Goal: Task Accomplishment & Management: Use online tool/utility

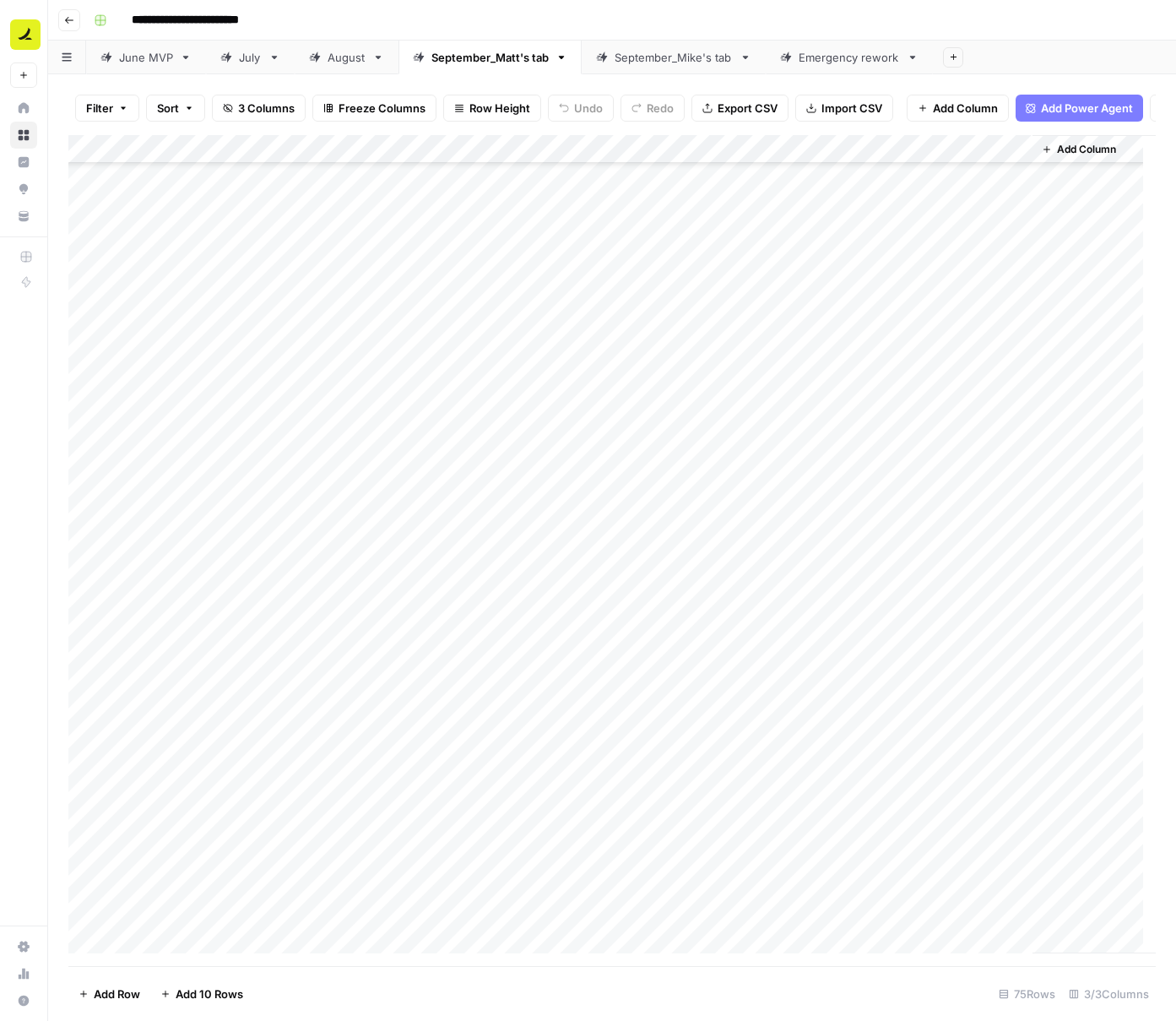
scroll to position [1176, 0]
click at [675, 61] on div "September_Mike's tab" at bounding box center [673, 57] width 118 height 17
click at [501, 62] on div "September_Matt's tab" at bounding box center [490, 57] width 118 height 17
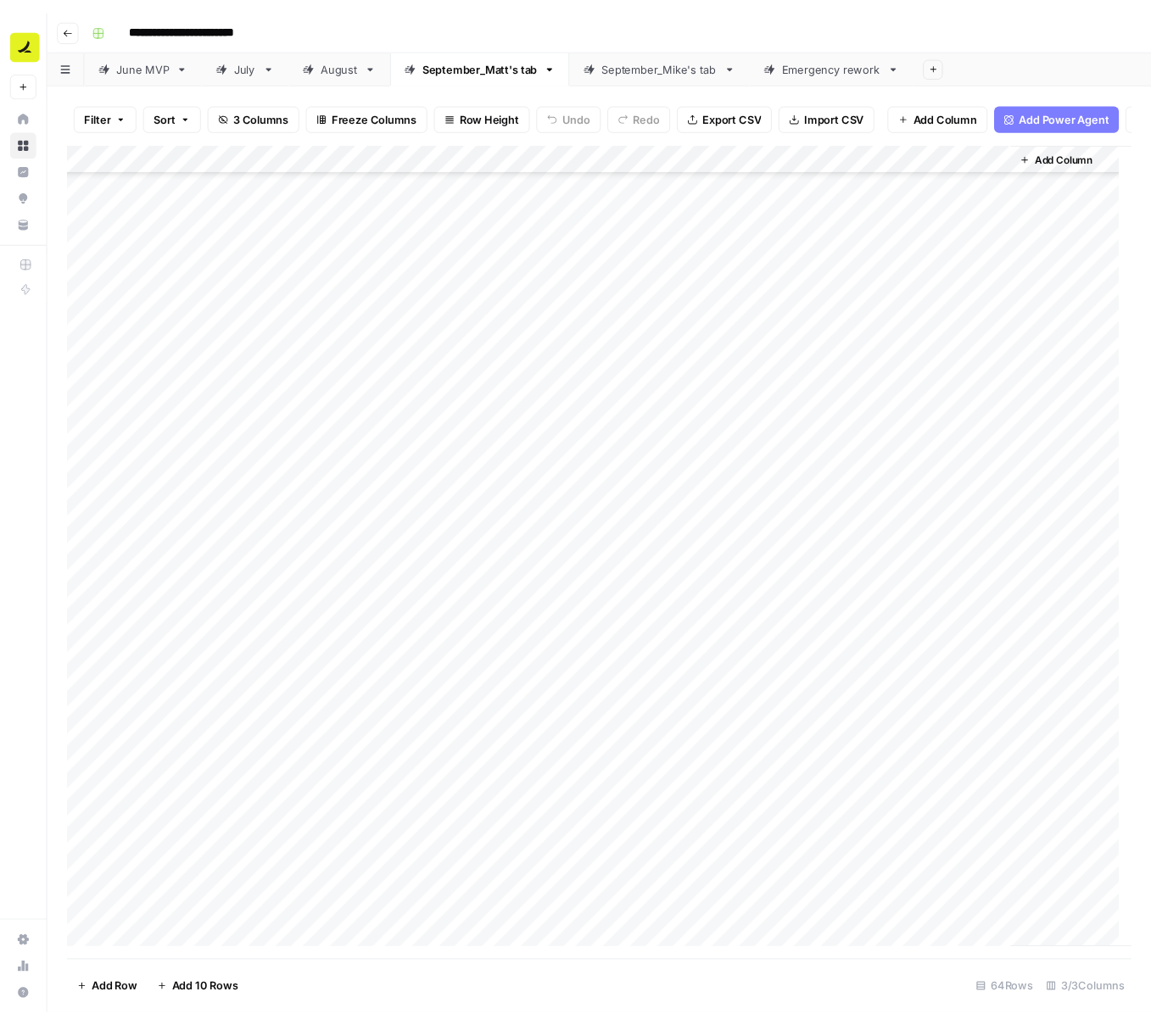
scroll to position [1079, 0]
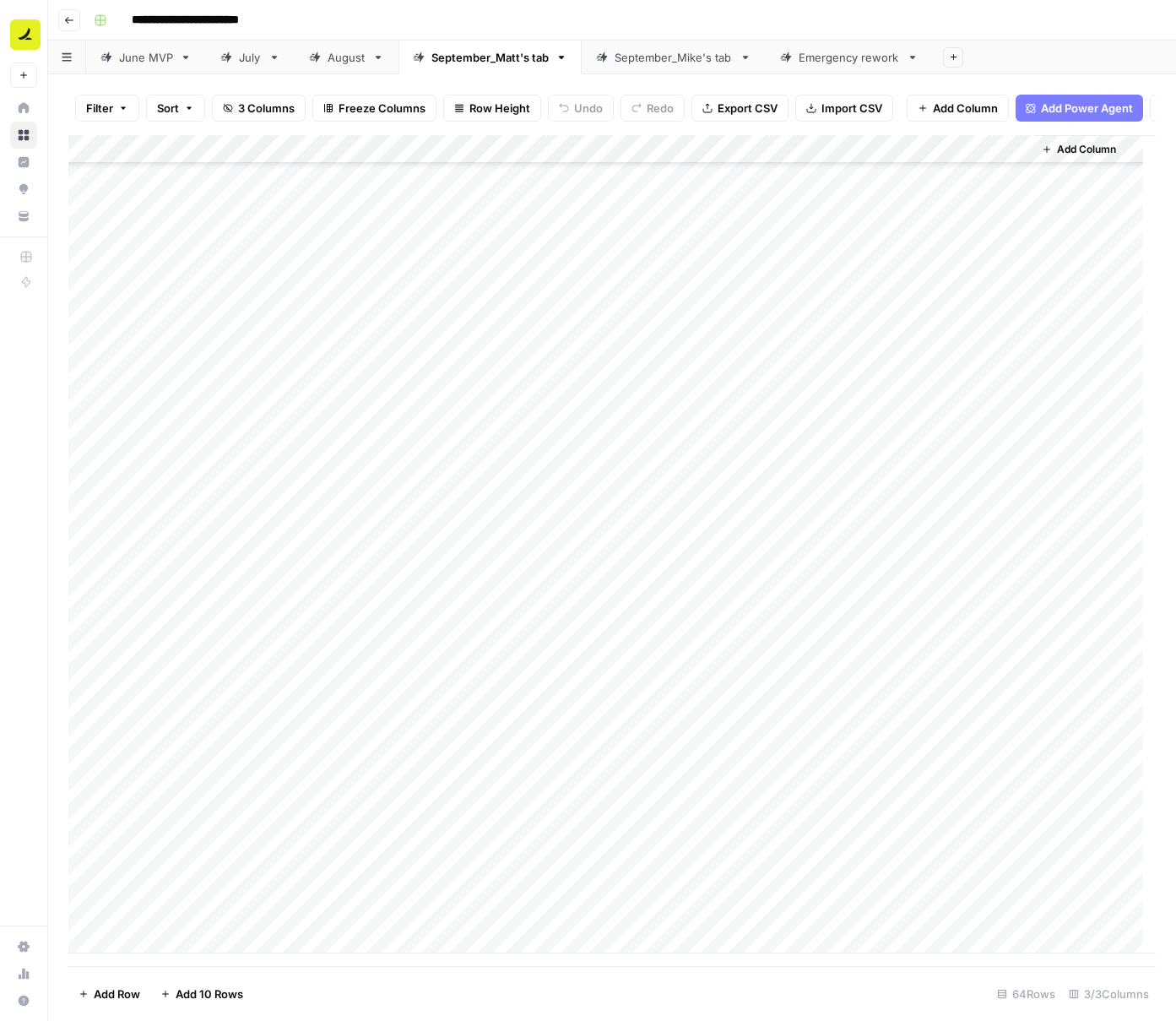
click at [678, 61] on div "September_Mike's tab" at bounding box center [673, 57] width 118 height 17
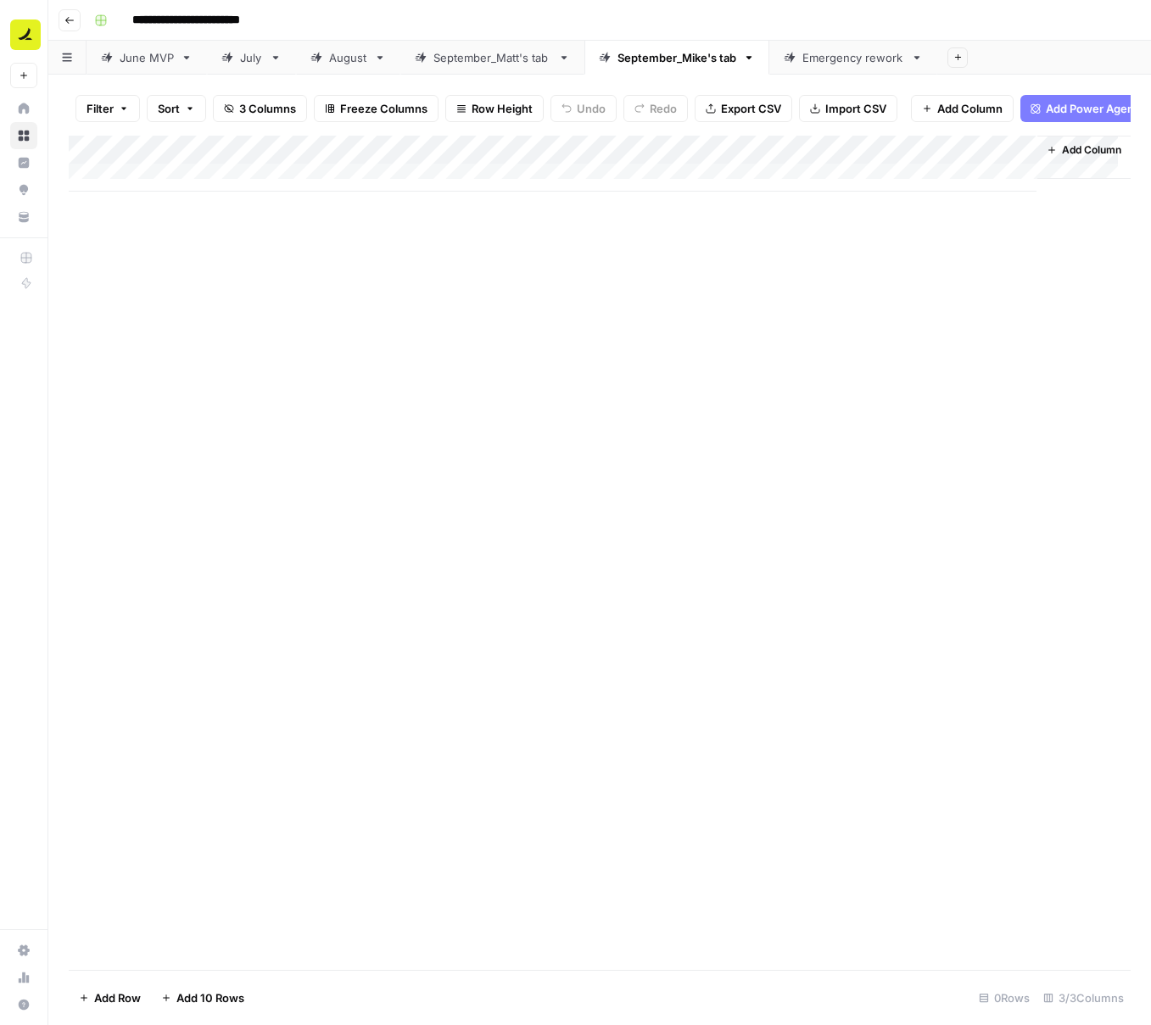
click at [476, 56] on div "September_Matt's tab" at bounding box center [492, 57] width 118 height 17
click at [633, 59] on div "September_Mike's tab" at bounding box center [676, 57] width 119 height 17
click at [180, 187] on div "Add Column" at bounding box center [600, 164] width 1062 height 56
click at [363, 189] on div "Add Column" at bounding box center [600, 178] width 1062 height 85
click at [268, 191] on div "Add Column" at bounding box center [600, 178] width 1062 height 85
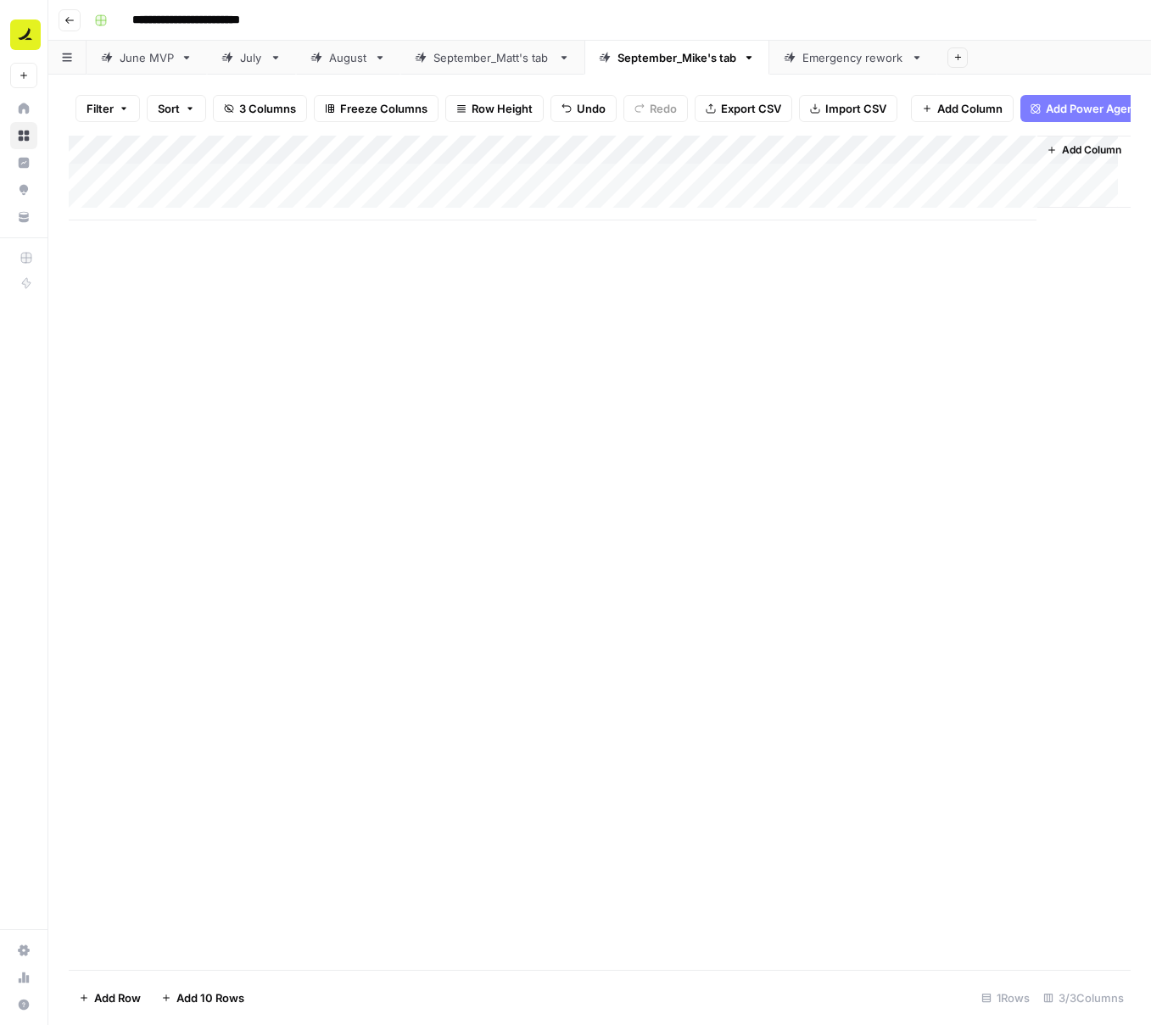
click at [268, 191] on body "**********" at bounding box center [575, 512] width 1151 height 1025
type input "**********"
click at [254, 213] on div "Add Column" at bounding box center [600, 178] width 1062 height 85
click at [173, 248] on div "Add Column" at bounding box center [600, 193] width 1062 height 114
click at [171, 275] on div "Add Column" at bounding box center [600, 207] width 1062 height 142
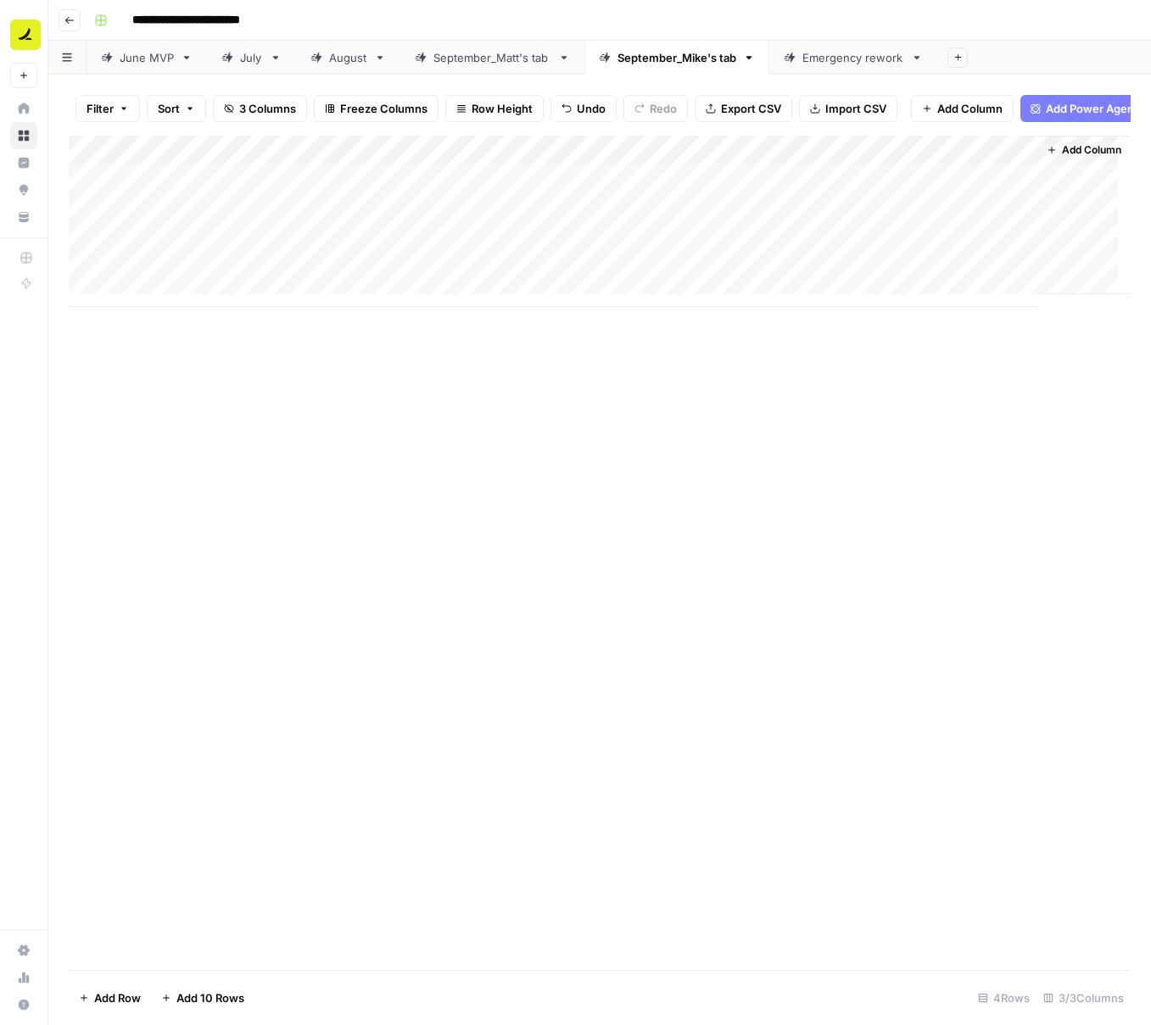
click at [282, 464] on div "Add Column" at bounding box center [600, 553] width 1062 height 834
click at [376, 377] on div "Add Column" at bounding box center [600, 553] width 1062 height 834
click at [162, 303] on div "Add Column" at bounding box center [600, 221] width 1062 height 171
click at [176, 463] on div "Add Column" at bounding box center [600, 553] width 1062 height 834
click at [573, 192] on div "Add Column" at bounding box center [600, 236] width 1062 height 200
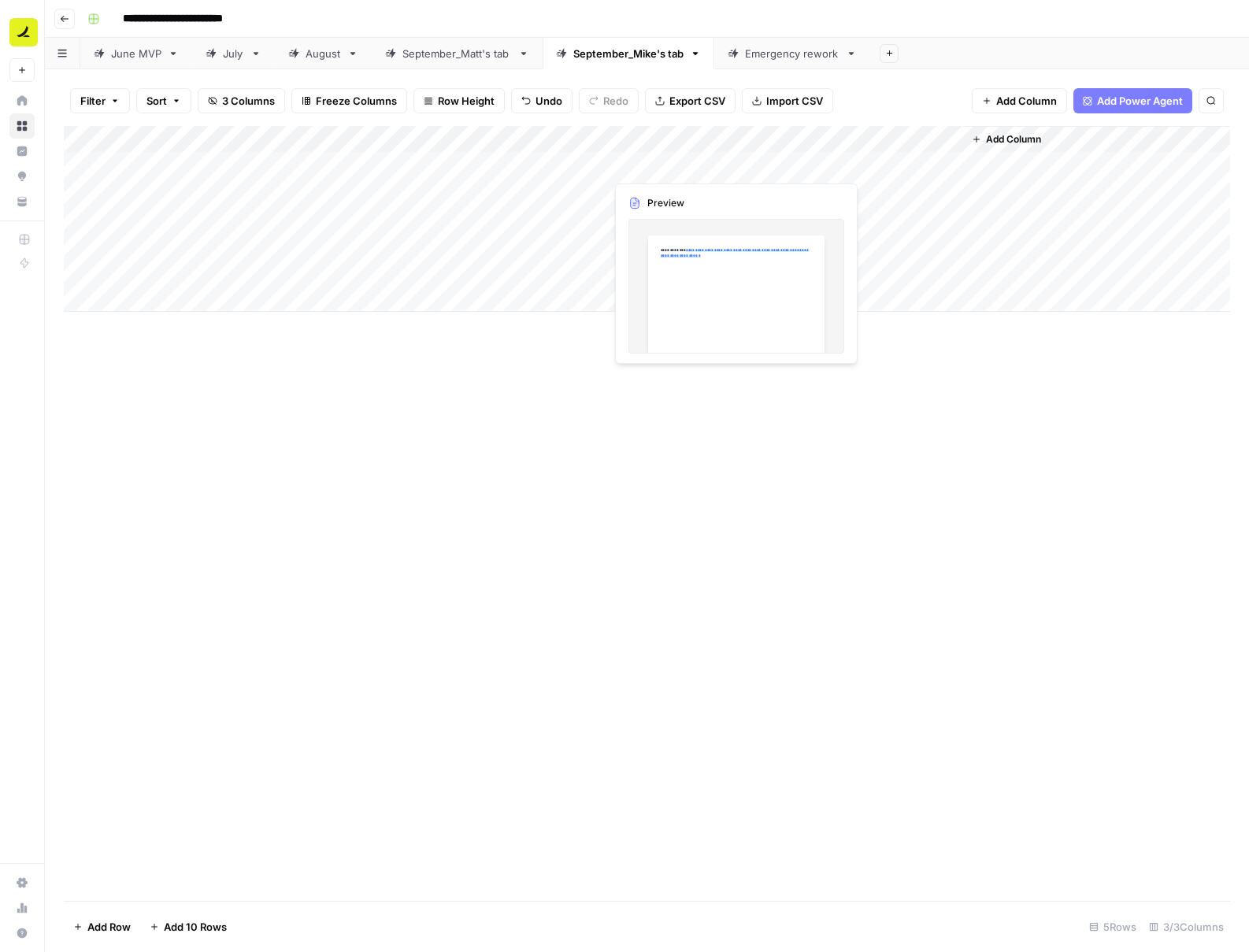
click at [846, 166] on div "Add Column" at bounding box center [647, 219] width 1166 height 186
click at [945, 163] on div "Add Column" at bounding box center [647, 219] width 1166 height 186
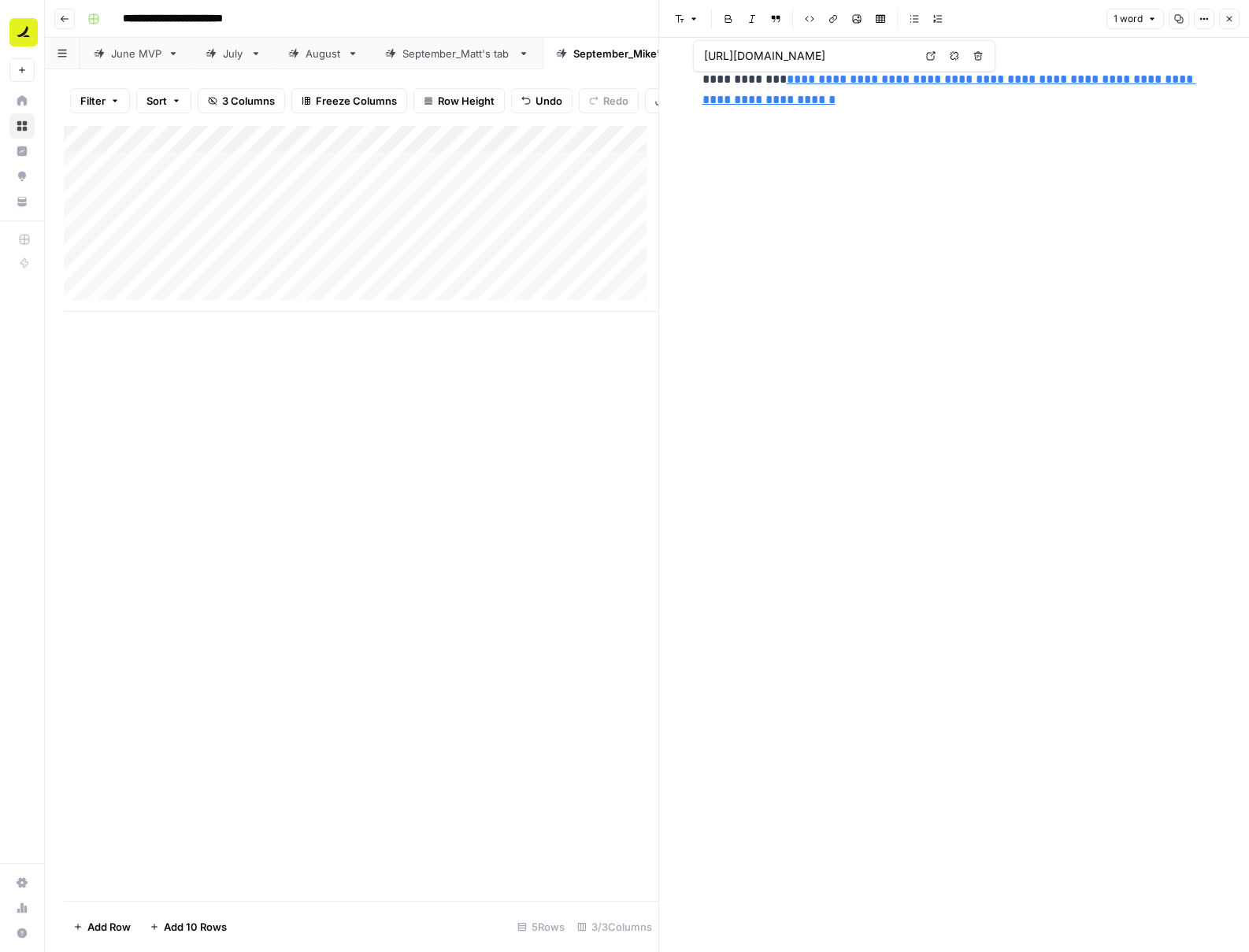
click at [864, 75] on link "**********" at bounding box center [949, 89] width 494 height 33
click at [931, 58] on icon at bounding box center [930, 56] width 9 height 9
click at [816, 320] on div "**********" at bounding box center [954, 495] width 523 height 914
click at [550, 441] on div "Add Column" at bounding box center [361, 514] width 594 height 775
click at [475, 59] on div "September_Matt's tab" at bounding box center [457, 53] width 110 height 16
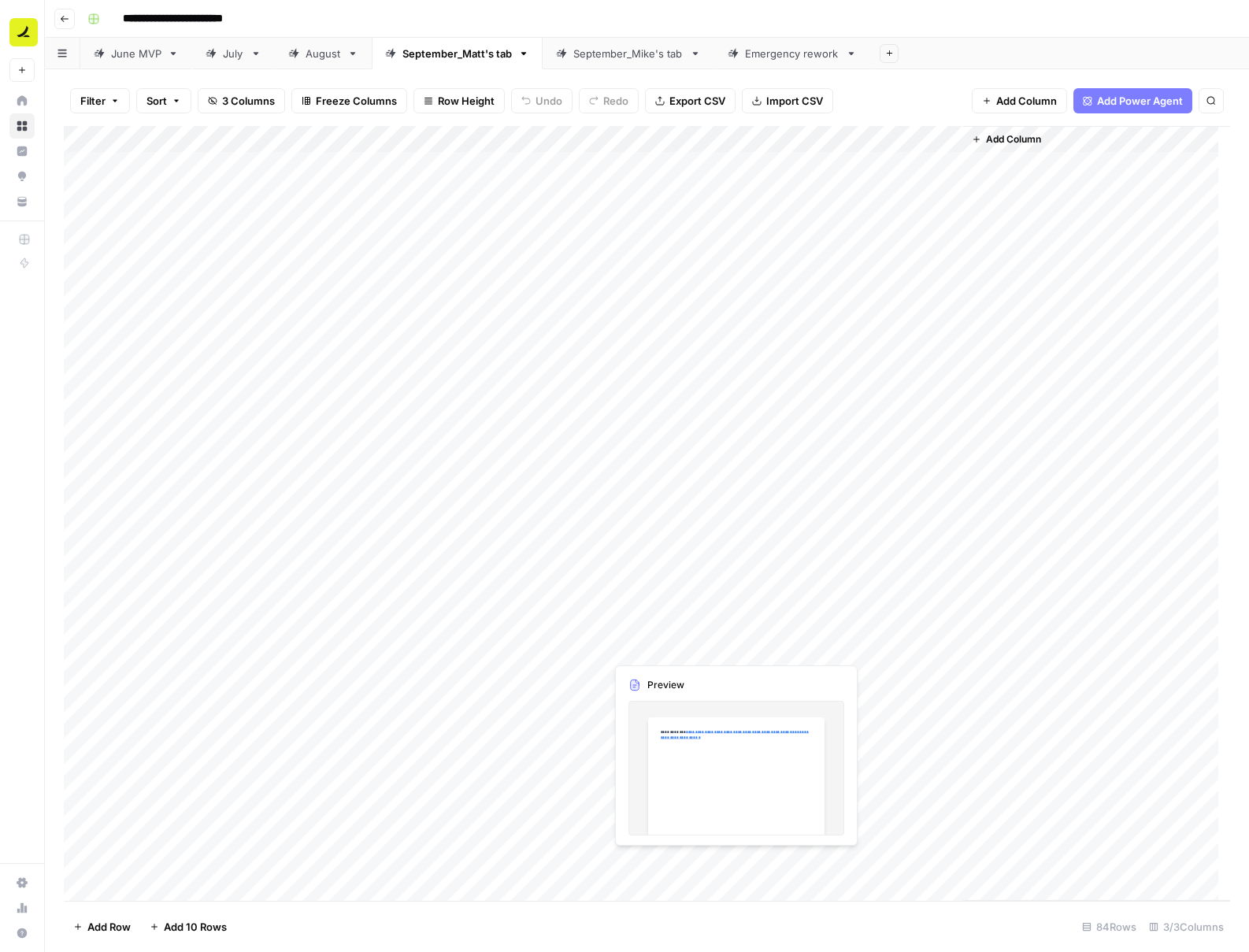
click at [838, 650] on div "Add Column" at bounding box center [647, 514] width 1166 height 775
click at [943, 645] on div "Add Column" at bounding box center [647, 514] width 1166 height 775
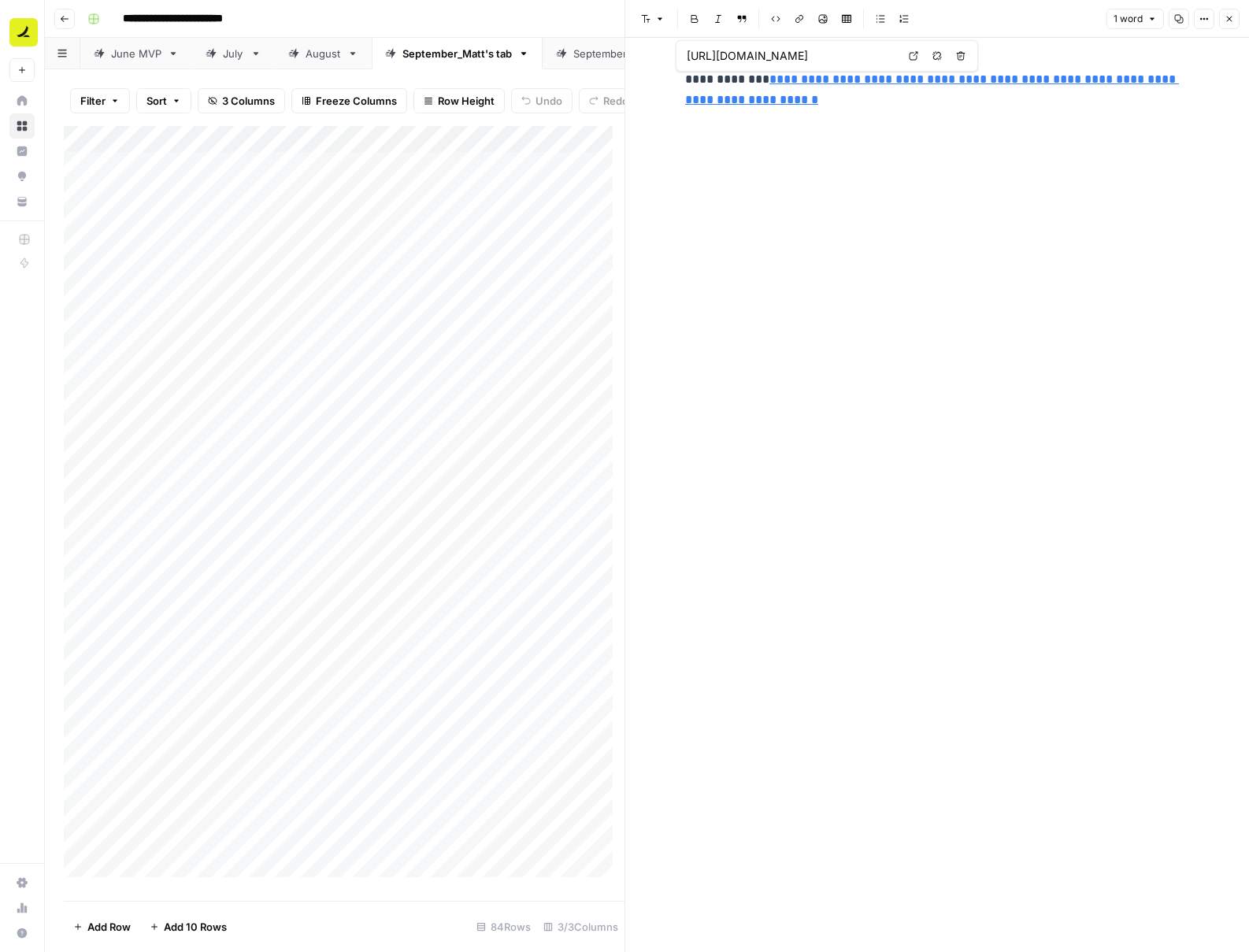
click at [817, 78] on link "**********" at bounding box center [932, 89] width 494 height 33
click at [916, 55] on icon at bounding box center [914, 56] width 9 height 9
click at [532, 20] on div "**********" at bounding box center [657, 19] width 1152 height 25
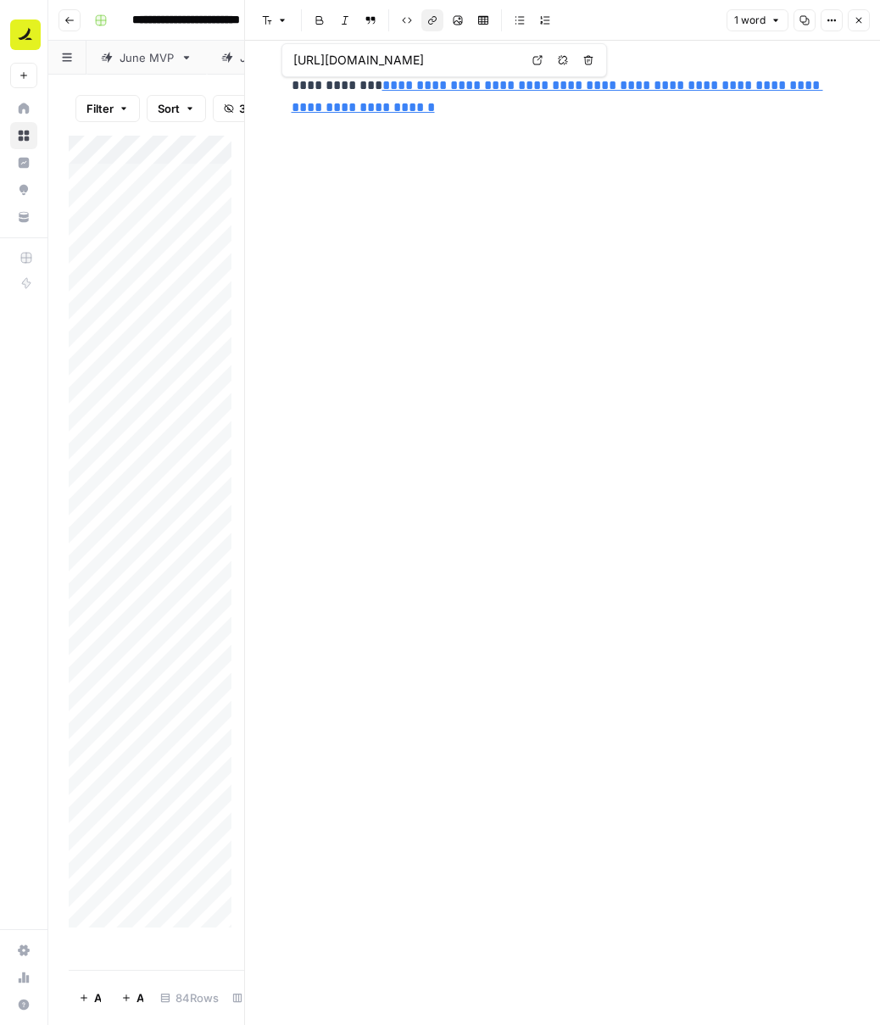
click at [197, 82] on div "Filter Sort 3 Columns Freeze Columns Row Height Undo Redo Export CSV Import CSV…" at bounding box center [157, 108] width 176 height 54
click at [851, 24] on button "Close" at bounding box center [859, 20] width 22 height 22
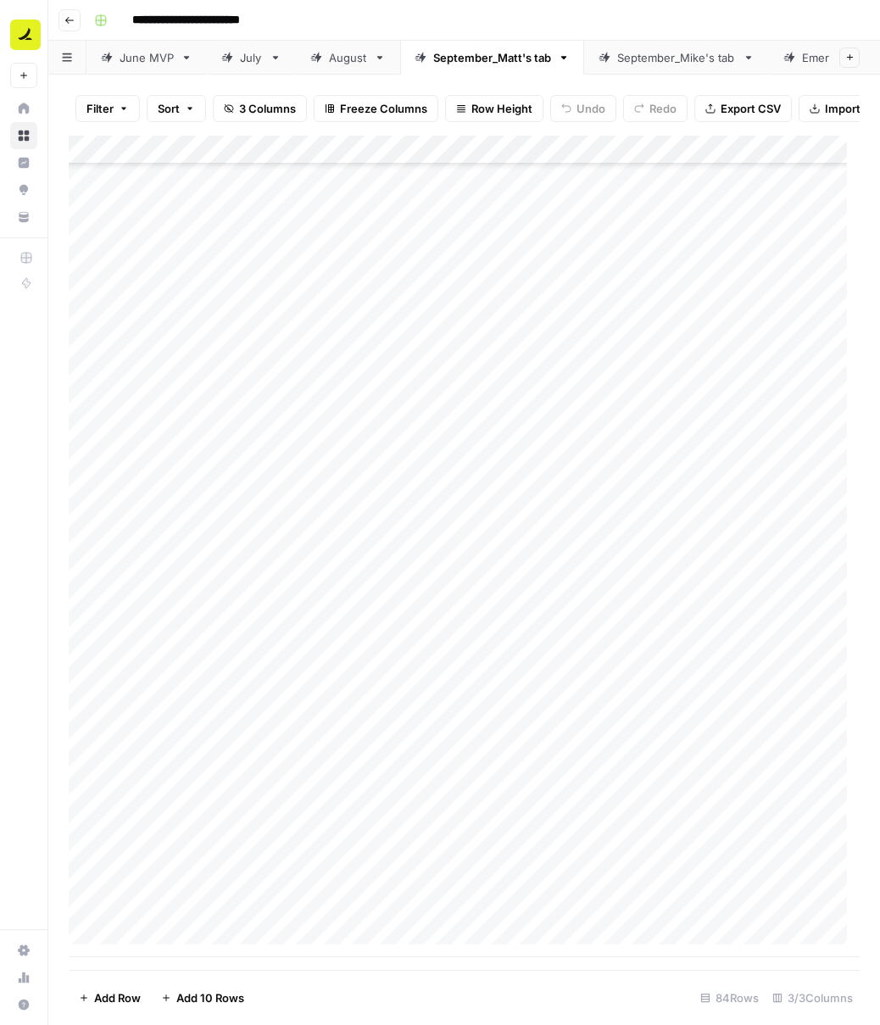
scroll to position [1334, 0]
click at [669, 49] on div "September_Mike's tab" at bounding box center [676, 57] width 119 height 17
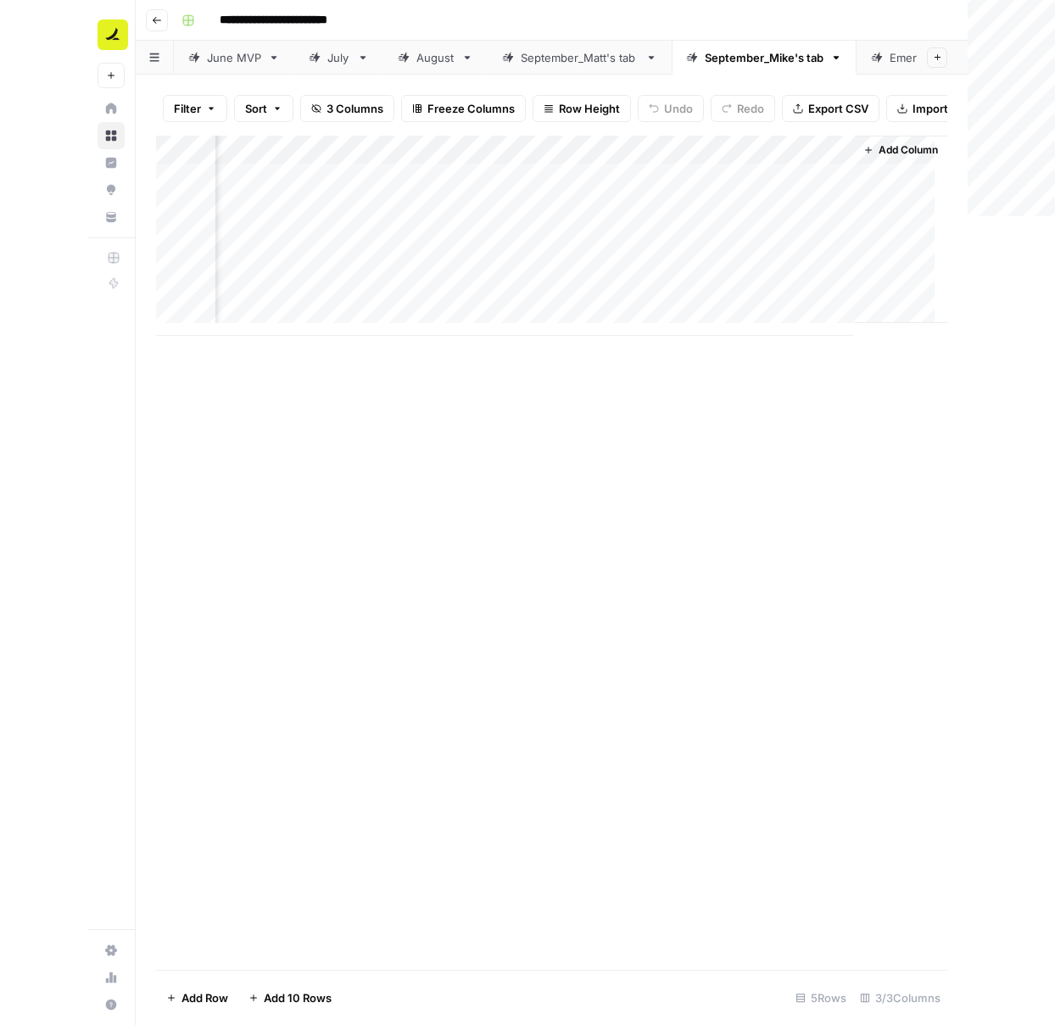
scroll to position [0, 284]
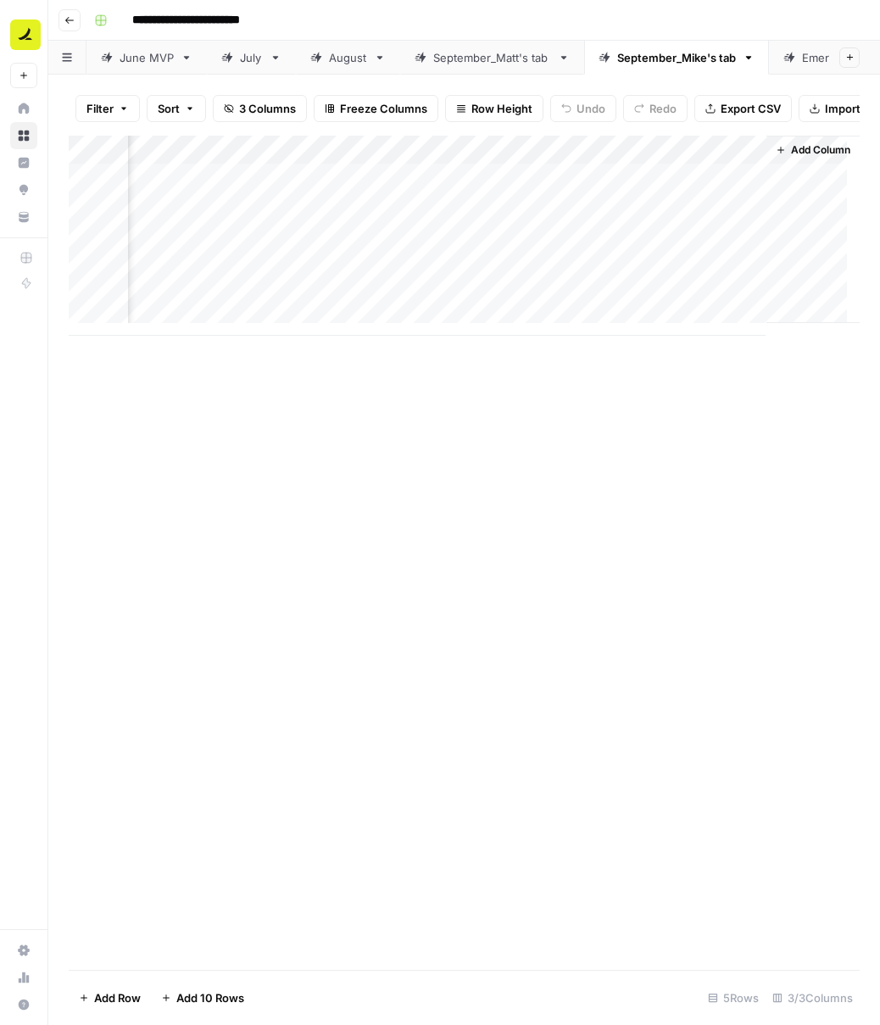
click at [700, 505] on div "Add Column" at bounding box center [464, 553] width 791 height 834
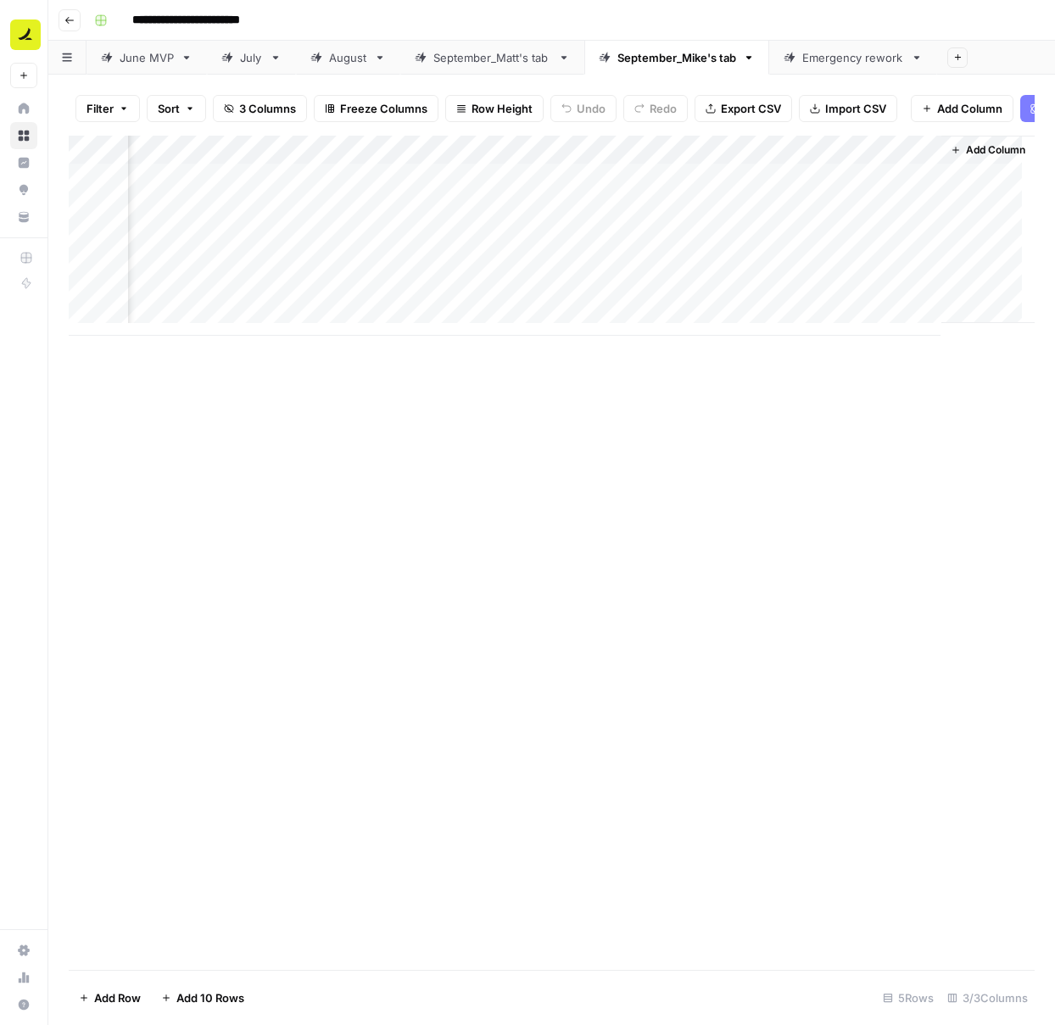
scroll to position [0, 0]
click at [360, 219] on div "Add Column" at bounding box center [552, 236] width 966 height 200
click at [360, 219] on input at bounding box center [269, 224] width 271 height 20
type input "**********"
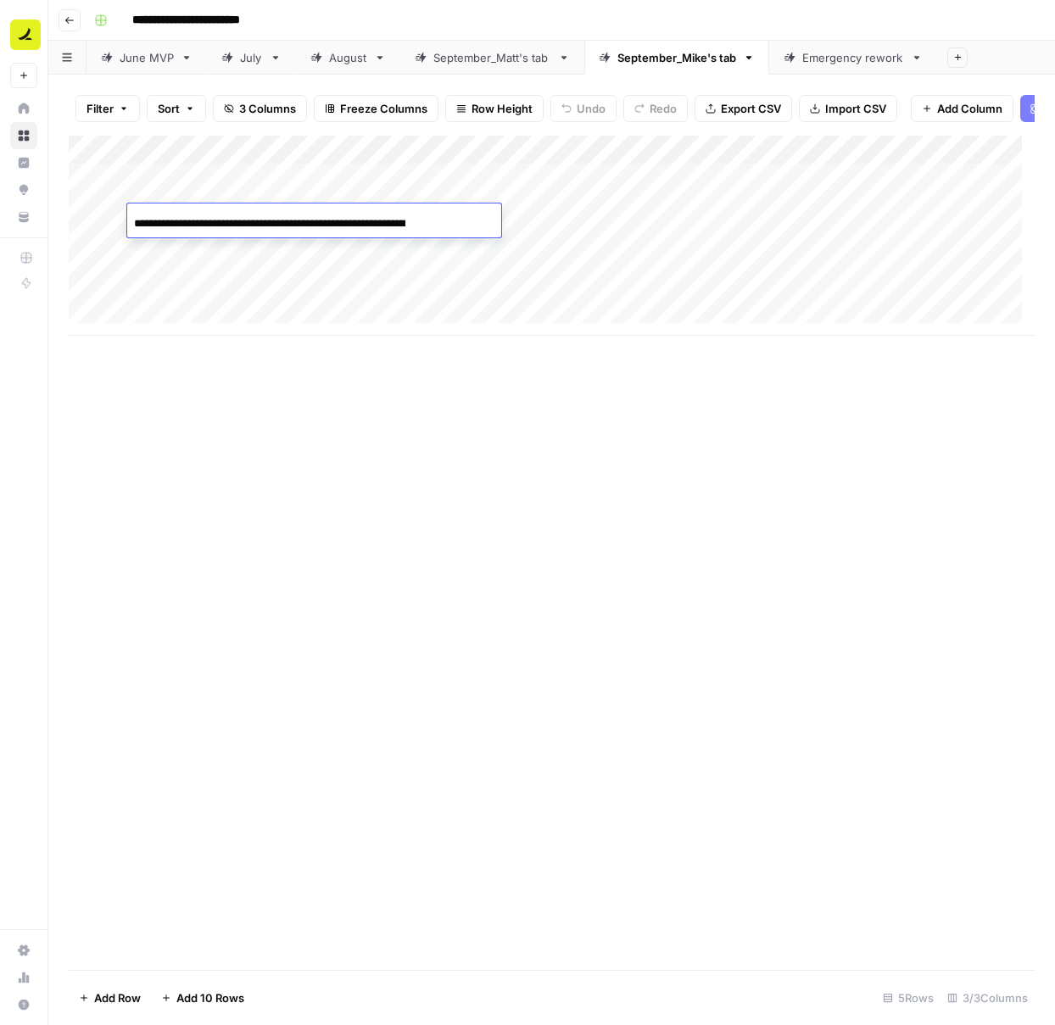
scroll to position [0, 104]
click at [421, 279] on div "Add Column" at bounding box center [552, 236] width 966 height 200
click at [575, 217] on div "Add Column" at bounding box center [552, 236] width 966 height 200
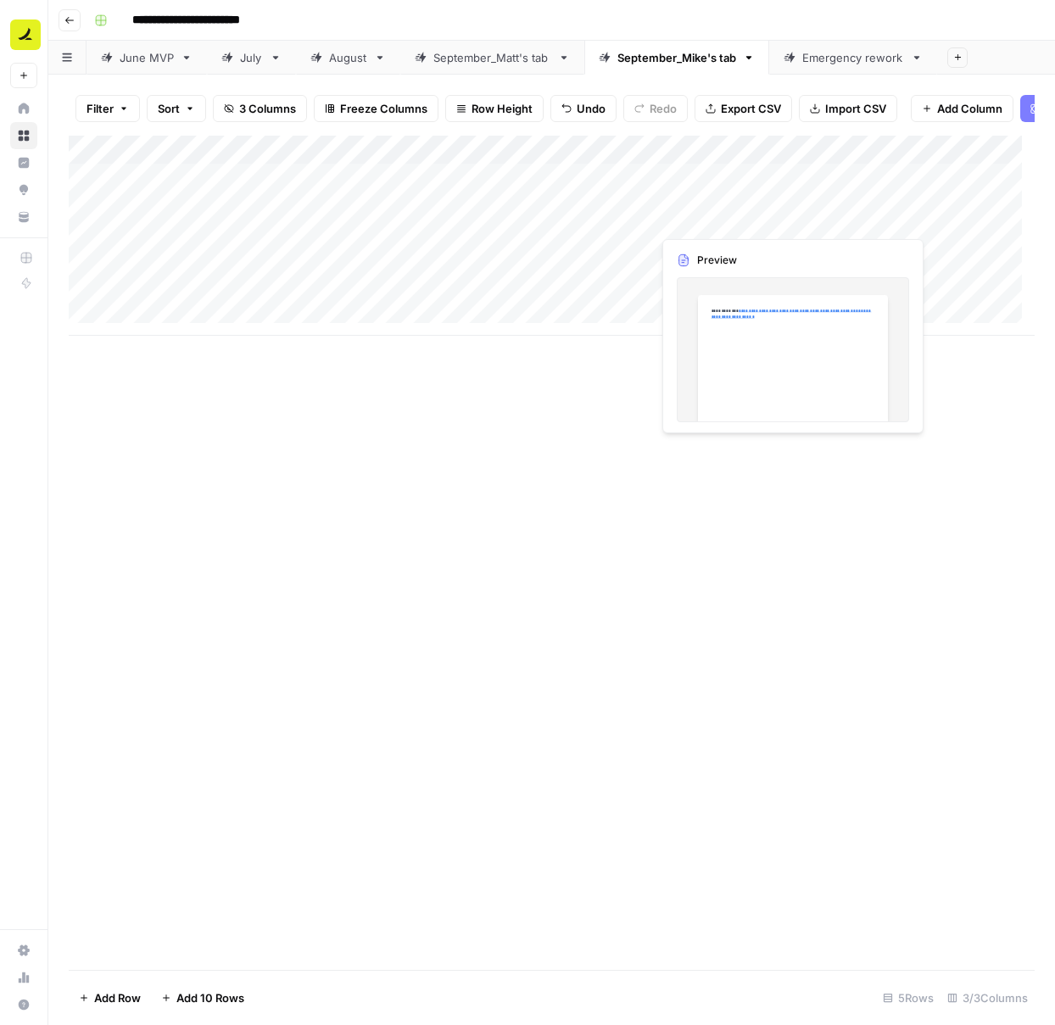
click at [700, 222] on div "Add Column" at bounding box center [552, 236] width 966 height 200
click at [1015, 216] on div "Add Column" at bounding box center [552, 236] width 966 height 200
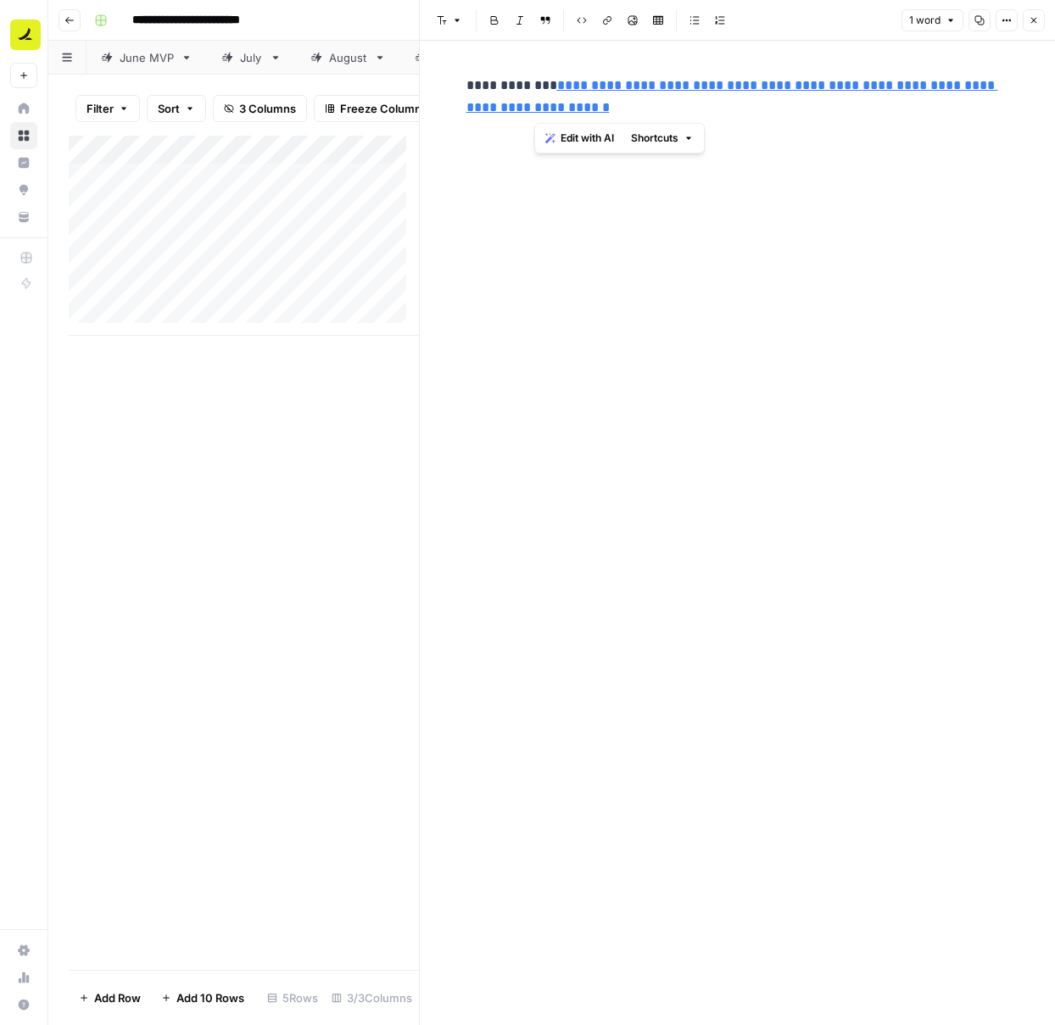
drag, startPoint x: 612, startPoint y: 109, endPoint x: 535, endPoint y: 88, distance: 79.8
click at [535, 88] on link "**********" at bounding box center [732, 96] width 532 height 35
click at [694, 98] on p "**********" at bounding box center [737, 97] width 543 height 44
click at [584, 106] on link "**********" at bounding box center [732, 96] width 532 height 35
click at [707, 64] on icon at bounding box center [712, 60] width 10 height 10
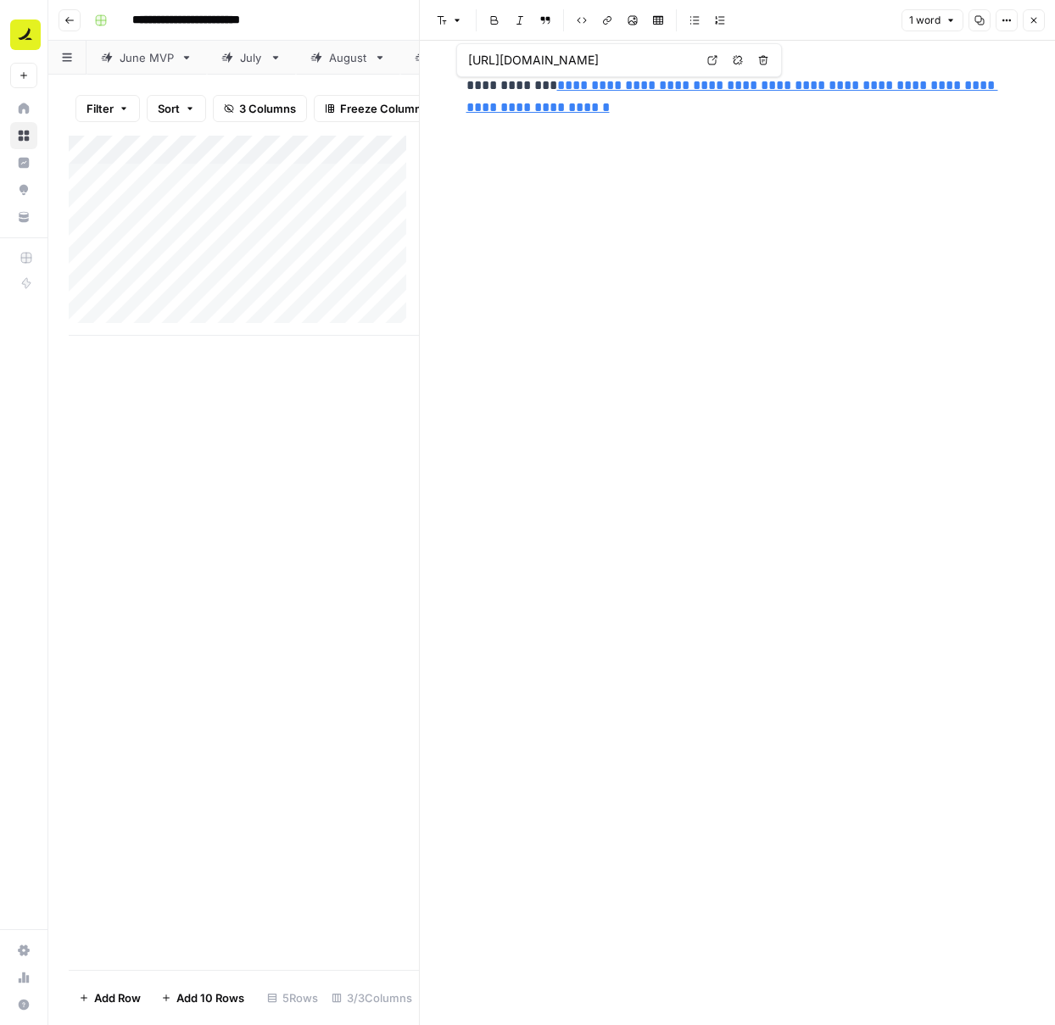
click at [261, 248] on div "Add Column" at bounding box center [244, 236] width 350 height 200
click at [239, 248] on div "Add Column" at bounding box center [244, 236] width 350 height 200
click at [239, 248] on input at bounding box center [269, 253] width 271 height 20
type input "**********"
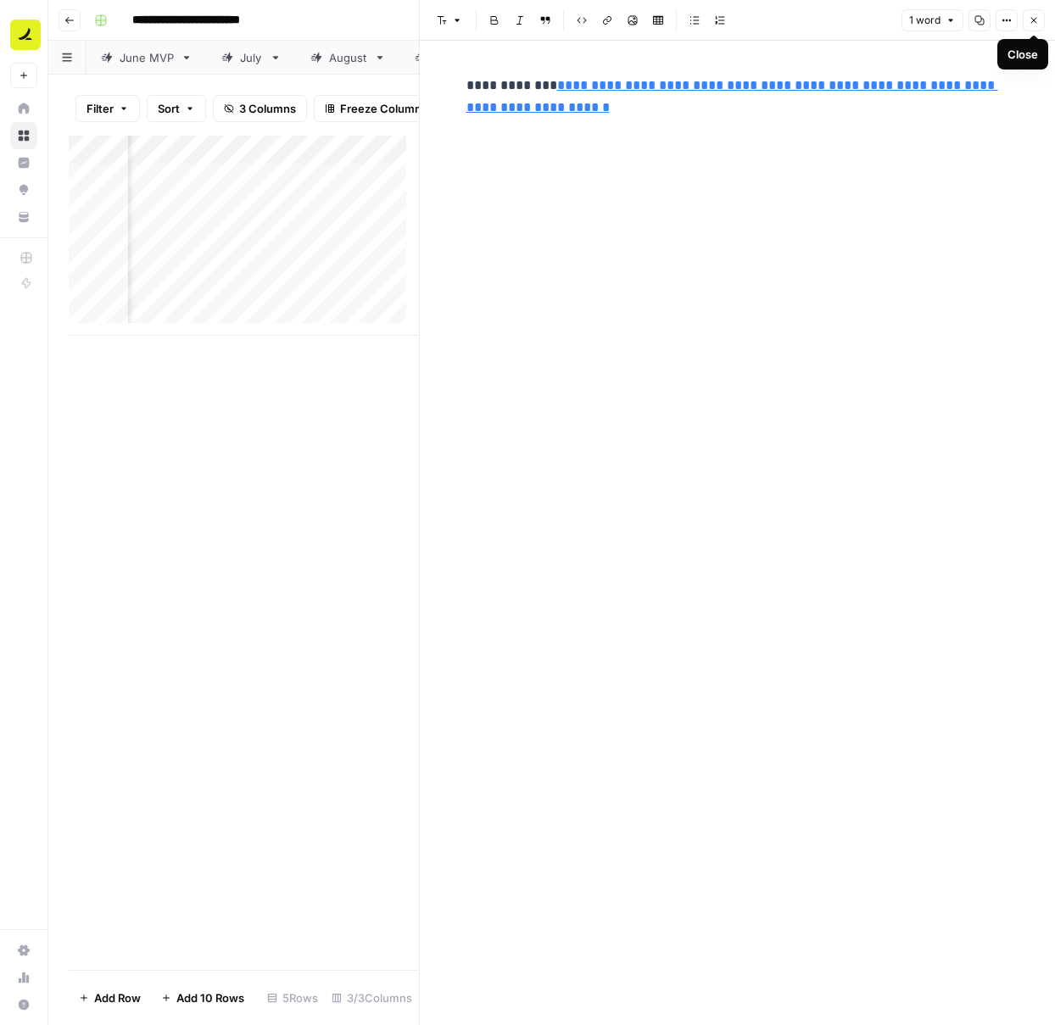
click at [1039, 24] on button "Close" at bounding box center [1034, 20] width 22 height 22
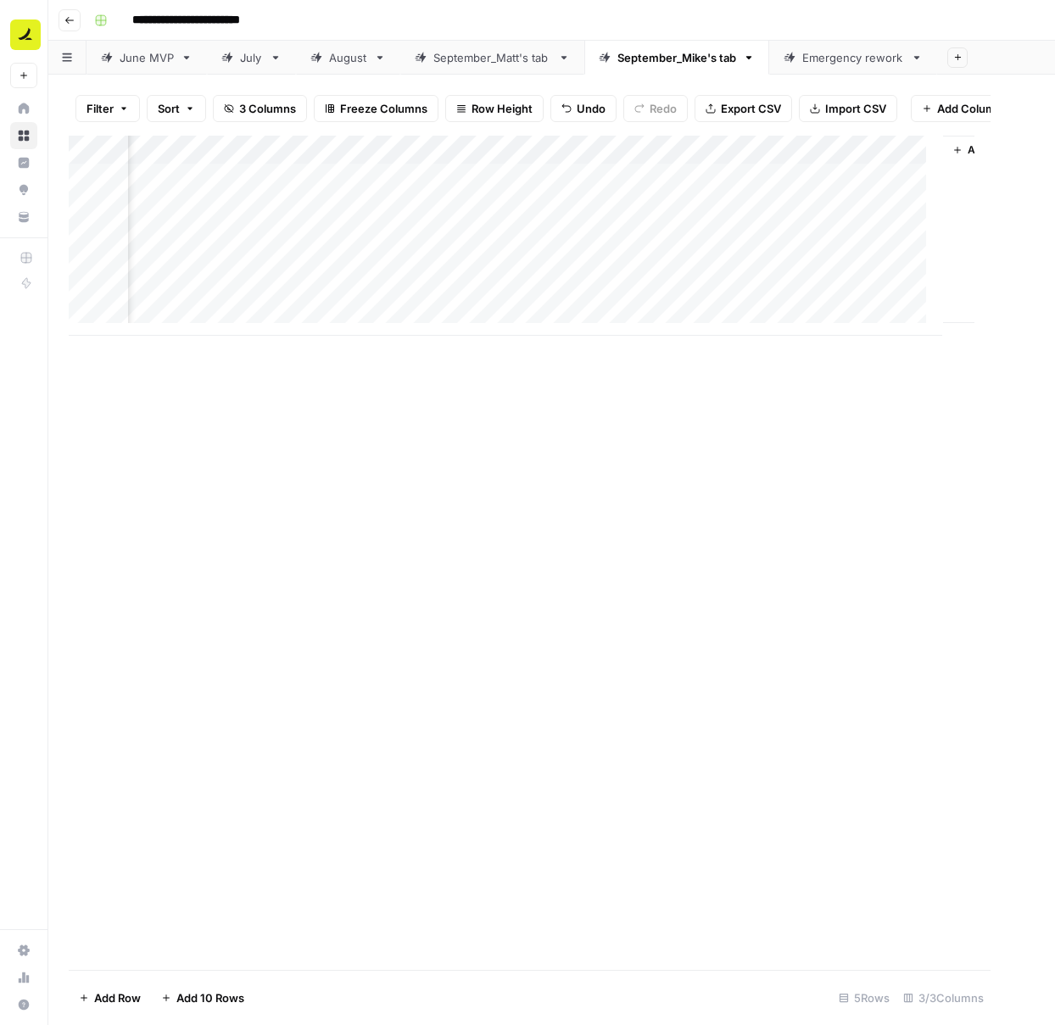
scroll to position [0, 89]
click at [482, 250] on div "Add Column" at bounding box center [552, 236] width 966 height 200
click at [304, 271] on div "Add Column" at bounding box center [552, 236] width 966 height 200
type input "**********"
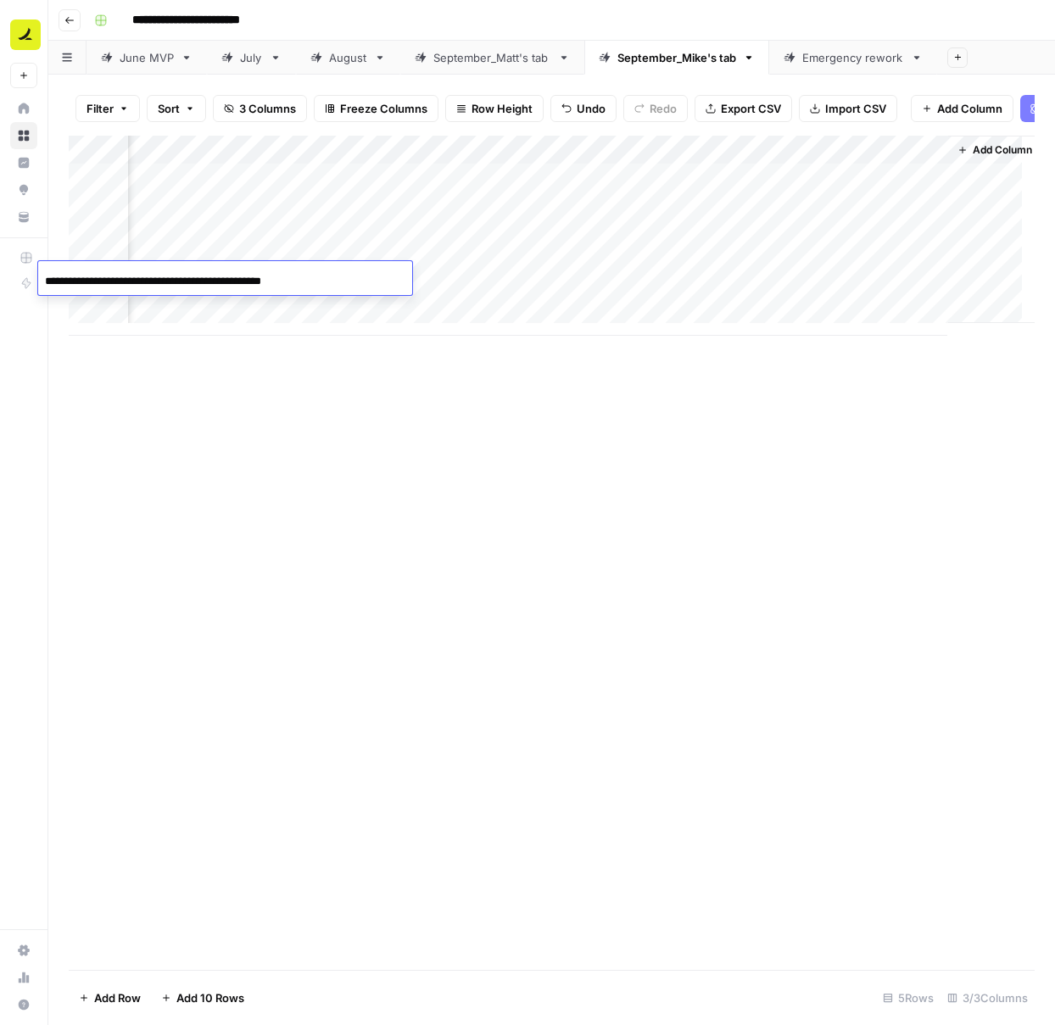
scroll to position [0, 17]
click at [297, 307] on div "Add Column" at bounding box center [552, 236] width 966 height 200
click at [488, 276] on div "Add Column" at bounding box center [552, 236] width 966 height 200
click at [854, 244] on div "Add Column" at bounding box center [552, 236] width 966 height 200
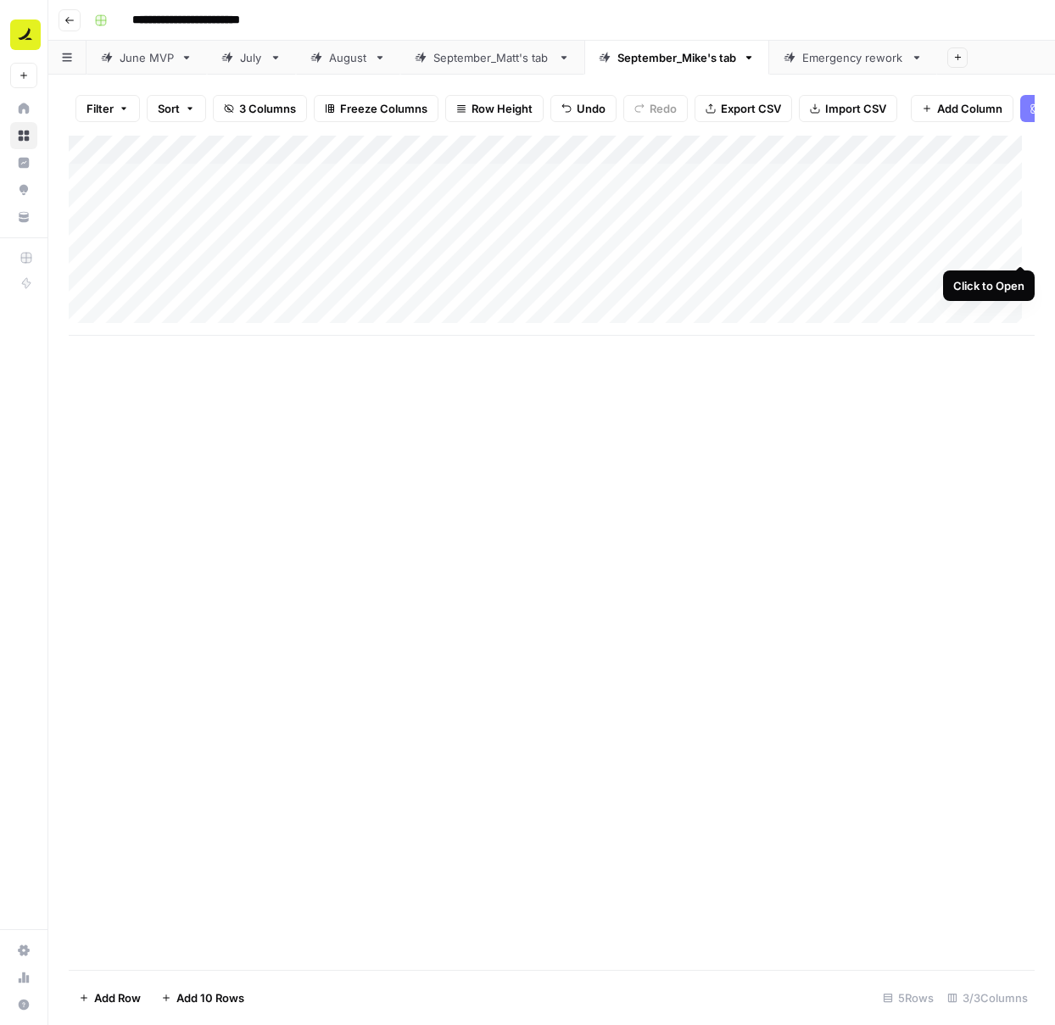
click at [1014, 248] on div "Add Column" at bounding box center [552, 236] width 966 height 200
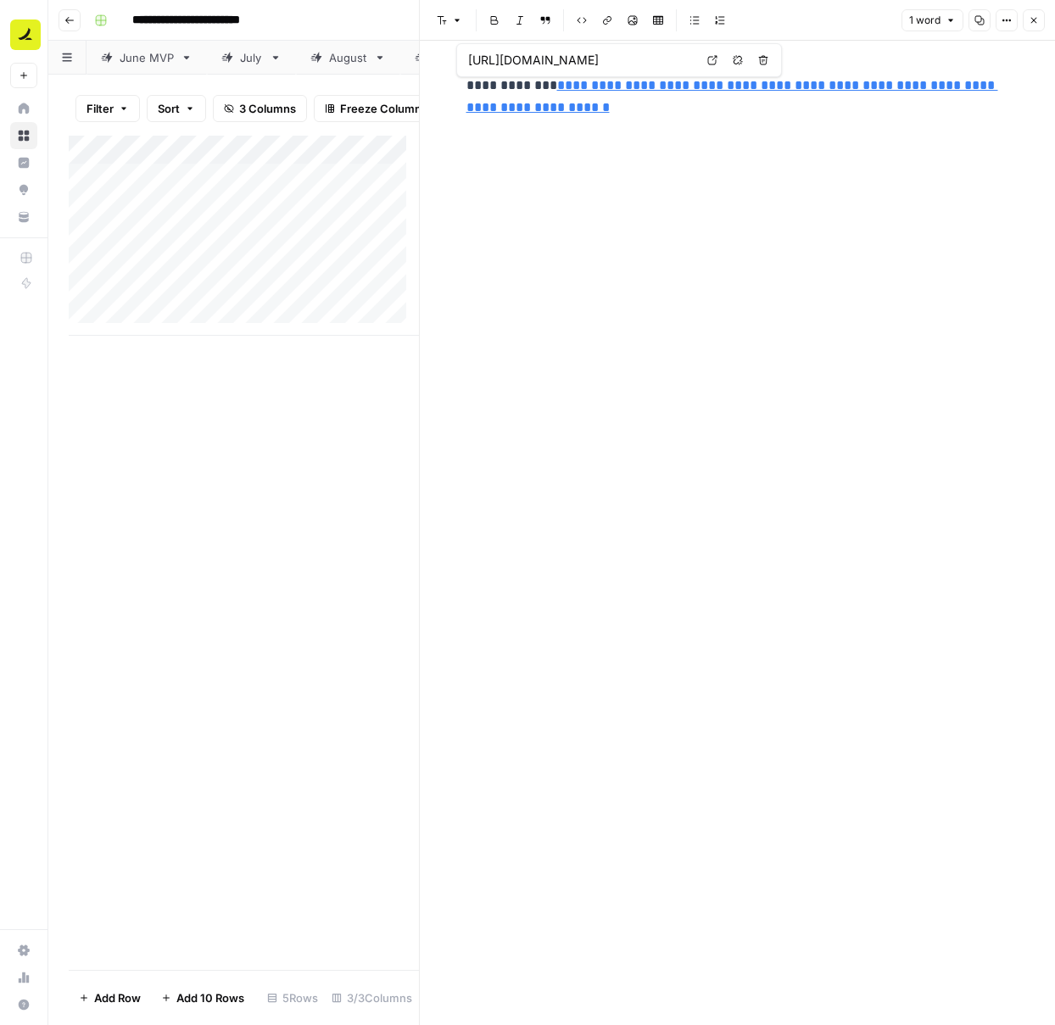
click at [713, 56] on icon at bounding box center [712, 60] width 10 height 10
